Goal: Information Seeking & Learning: Learn about a topic

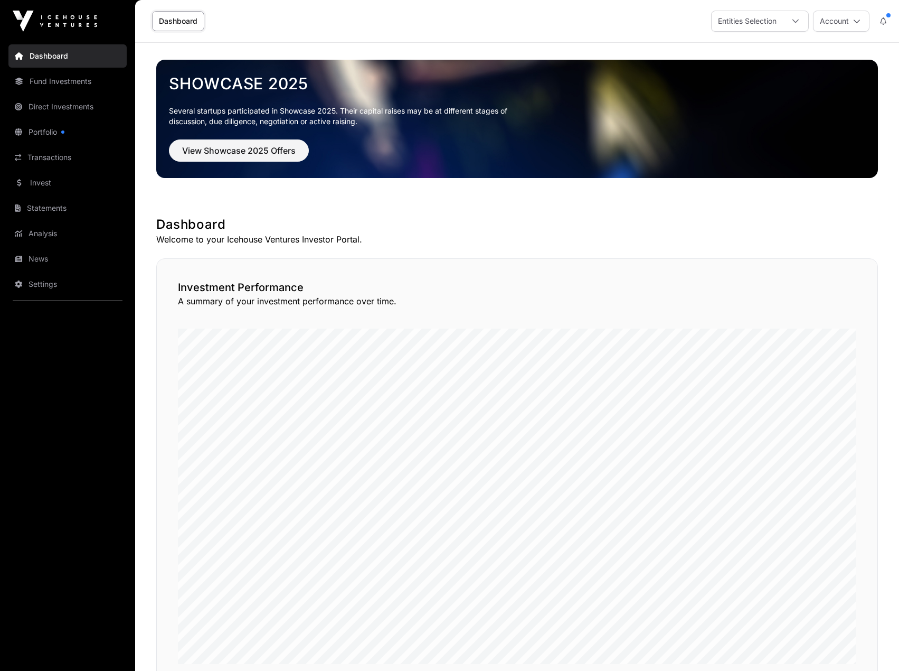
click at [59, 83] on link "Fund Investments" at bounding box center [67, 81] width 118 height 23
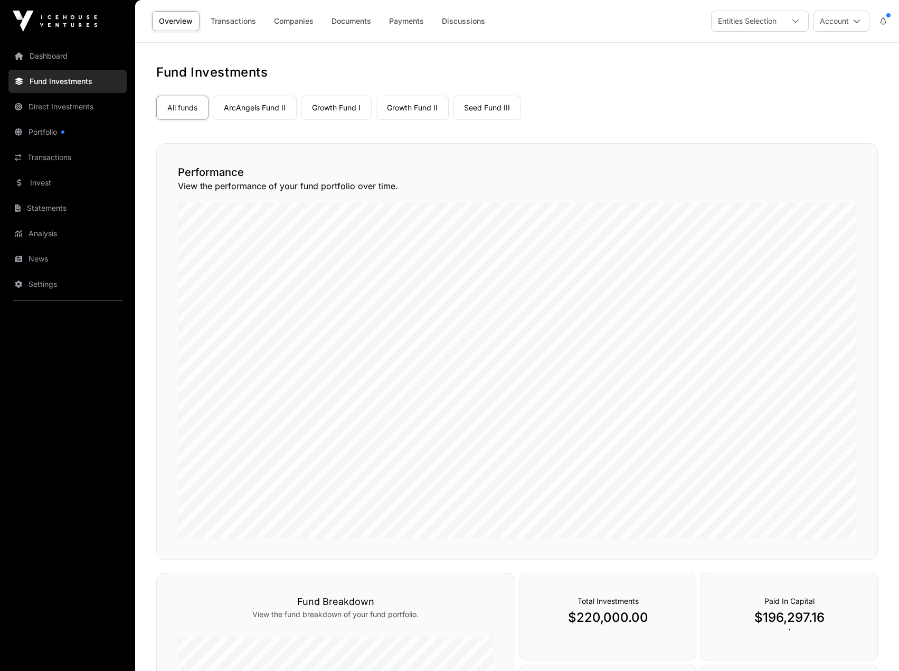
click at [326, 114] on link "Growth Fund I" at bounding box center [336, 108] width 71 height 24
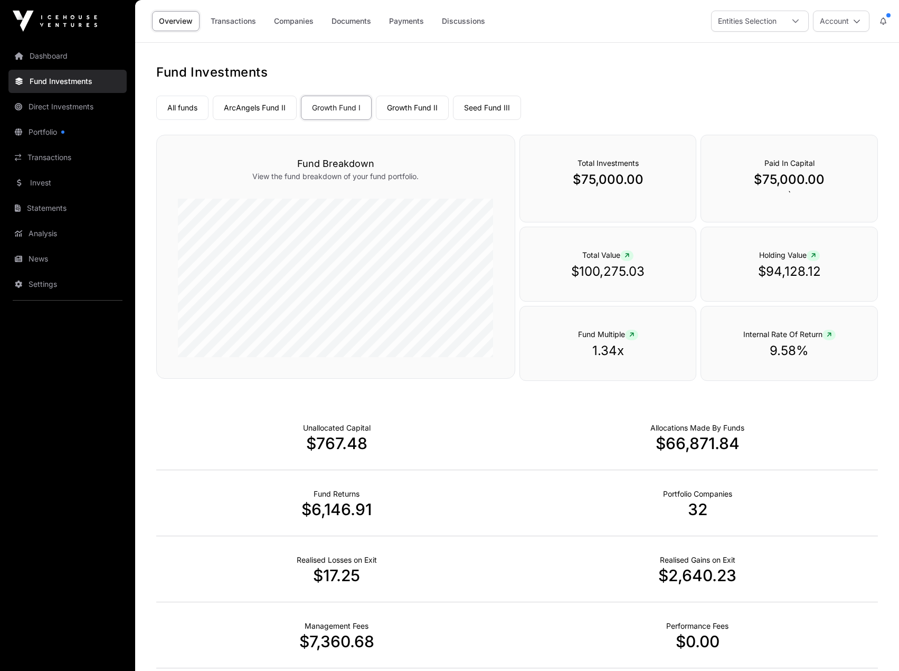
click at [480, 105] on link "Seed Fund III" at bounding box center [487, 108] width 68 height 24
click at [236, 111] on link "ArcAngels Fund II" at bounding box center [255, 108] width 84 height 24
click at [419, 112] on link "Growth Fund II" at bounding box center [412, 108] width 73 height 24
